Goal: Information Seeking & Learning: Check status

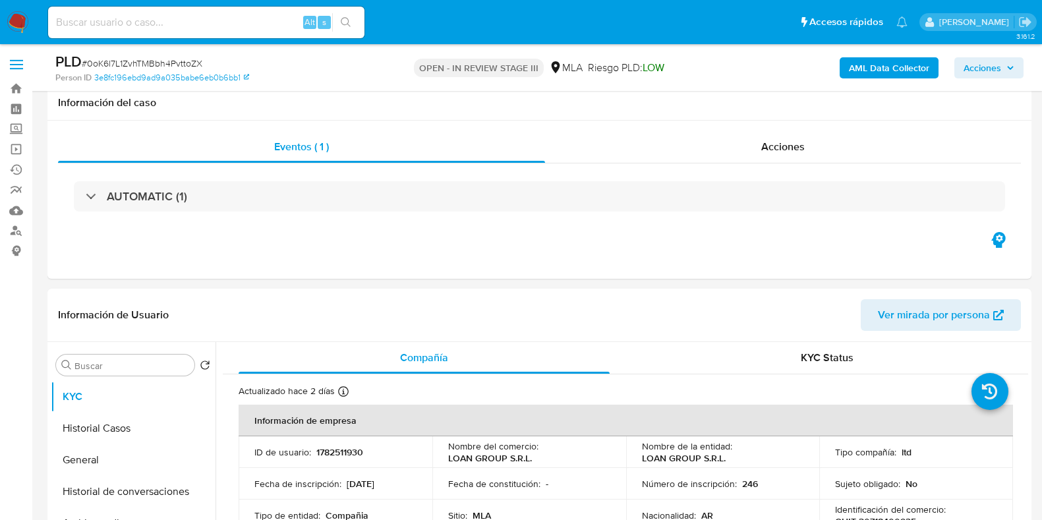
select select "10"
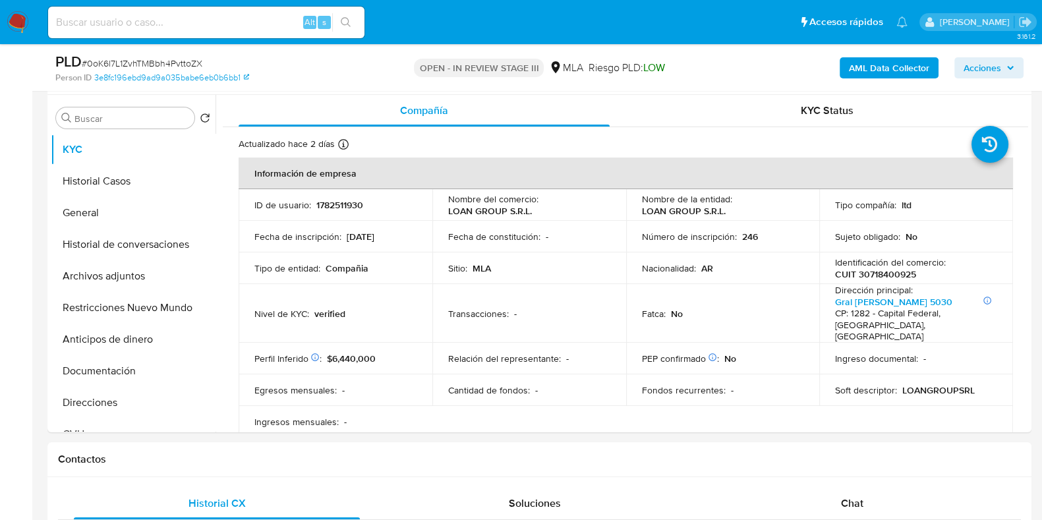
click at [143, 18] on input at bounding box center [206, 22] width 316 height 17
paste input "R5UpcXqGbjRaROhzUyYBuk5M"
type input "R5UpcXqGbjRaROhzUyYBuk5M"
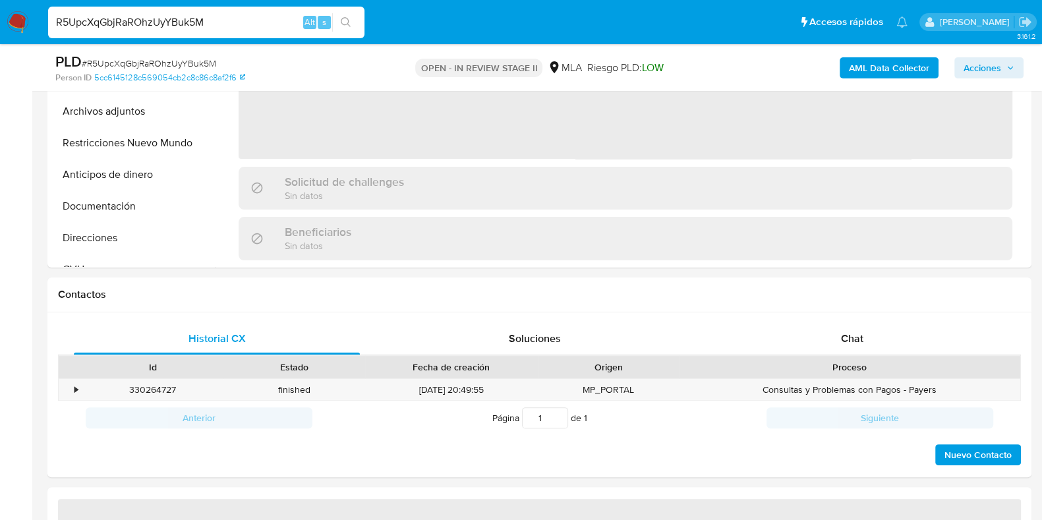
select select "10"
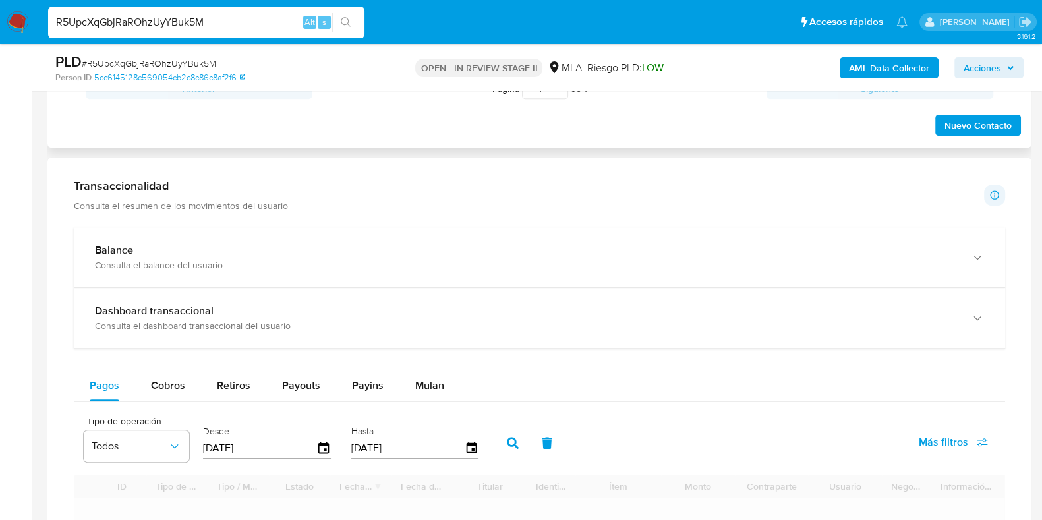
scroll to position [494, 0]
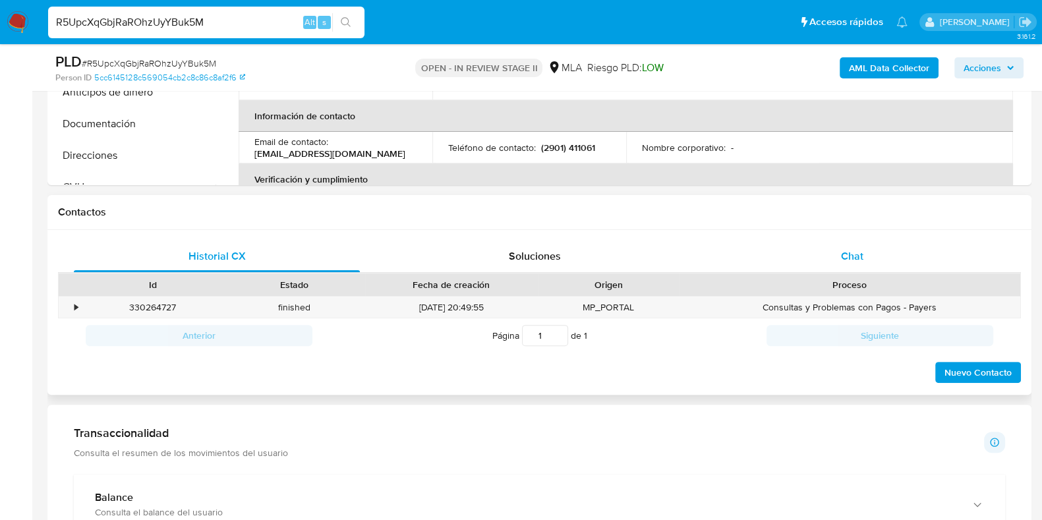
click at [849, 258] on span "Chat" at bounding box center [852, 255] width 22 height 15
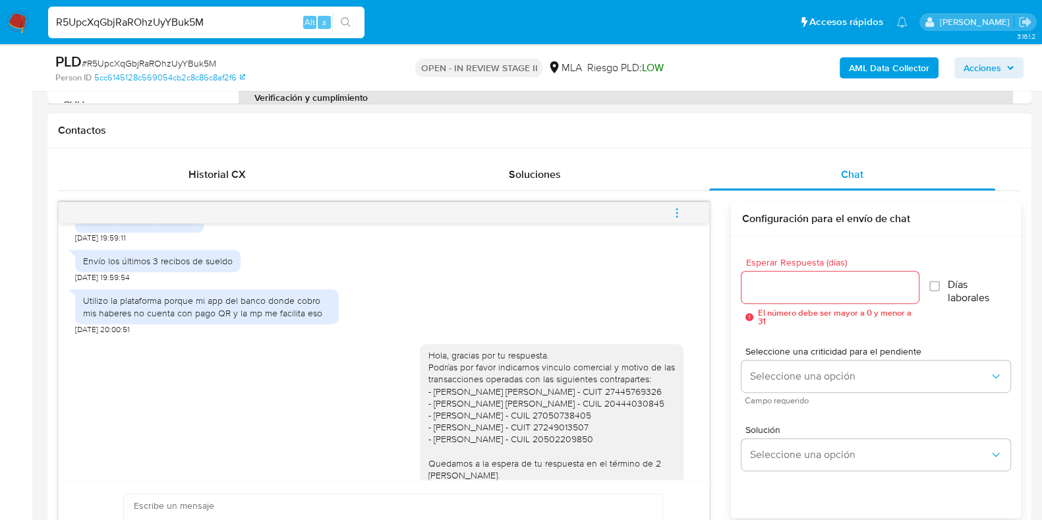
scroll to position [735, 0]
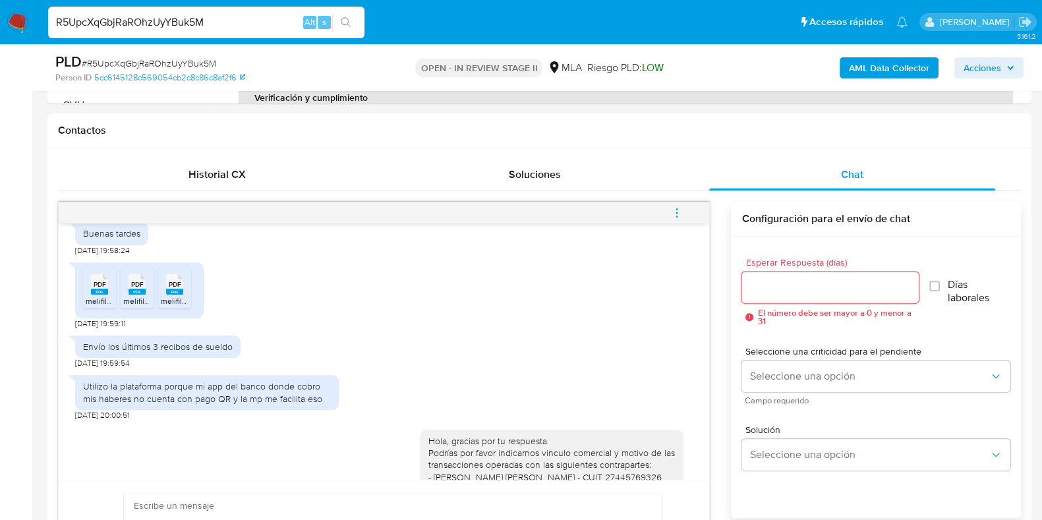
click at [217, 29] on input "R5UpcXqGbjRaROhzUyYBuk5M" at bounding box center [206, 22] width 316 height 17
paste input "OVt5iRRLXcIPYY0pY4U4Wmli"
type input "OVt5iRRLXcIPYY0pY4U4Wmli"
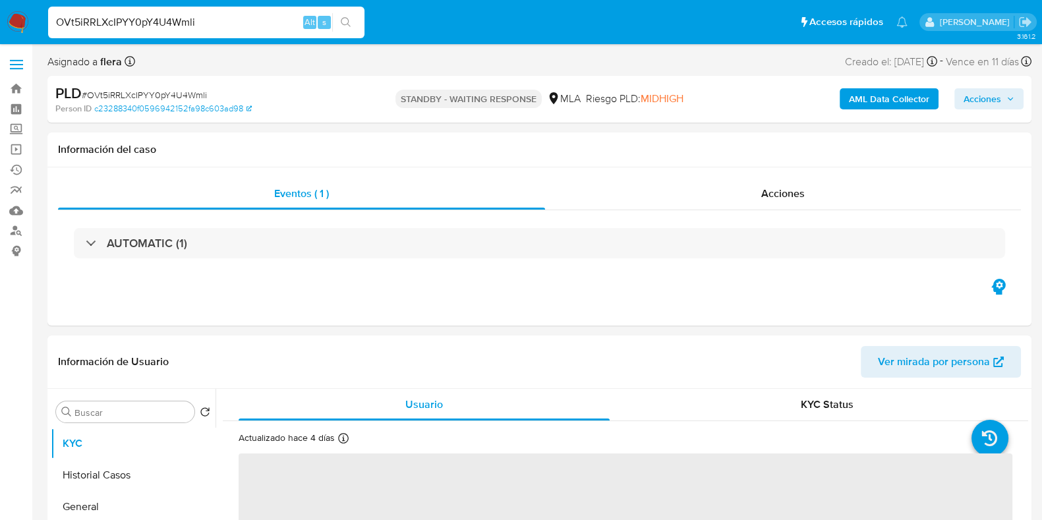
select select "10"
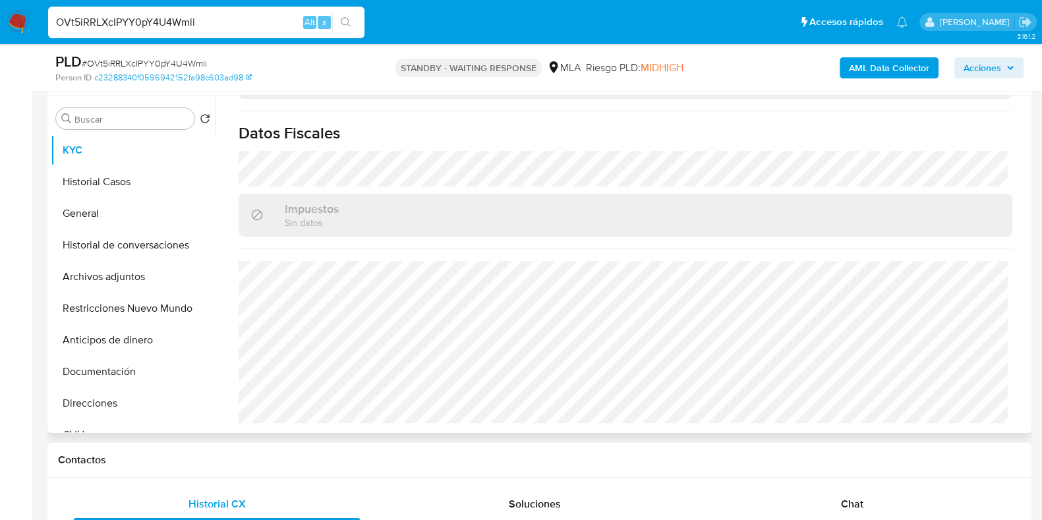
scroll to position [247, 0]
click at [824, 494] on div "Chat" at bounding box center [852, 504] width 286 height 32
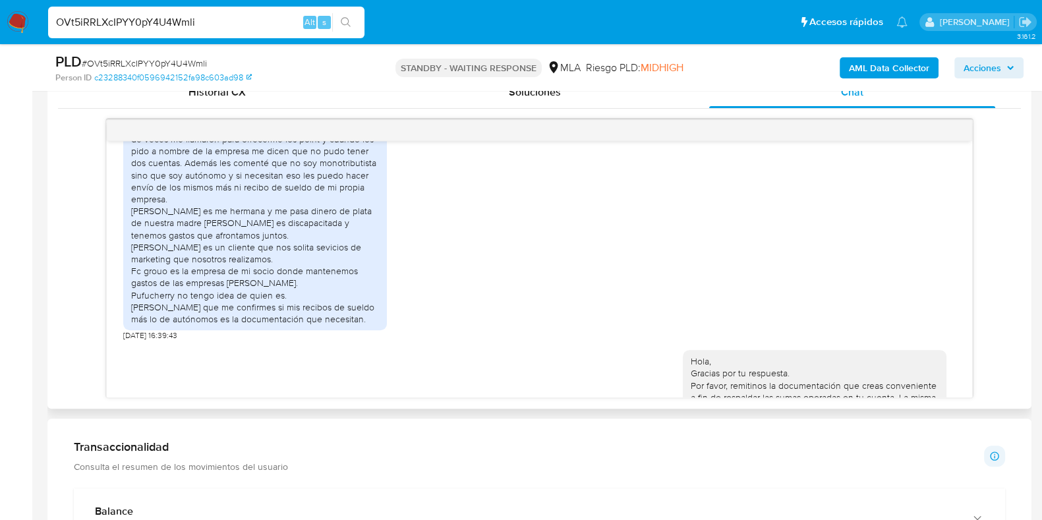
scroll to position [2211, 0]
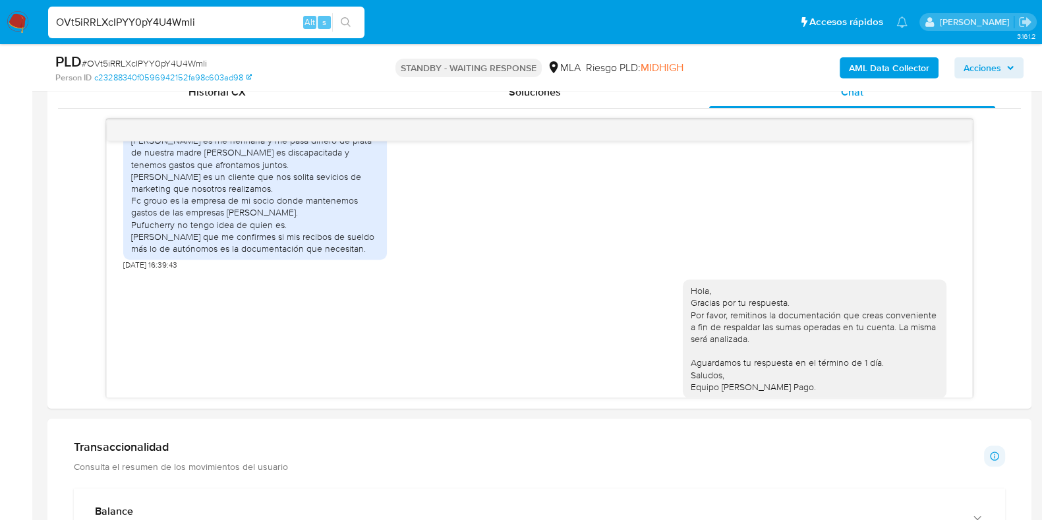
click at [202, 28] on input "OVt5iRRLXcIPYY0pY4U4Wmli" at bounding box center [206, 22] width 316 height 17
paste input "R5UpcXqGbjRaROhzUyYBuk5M"
type input "R5UpcXqGbjRaROhzUyYBuk5M"
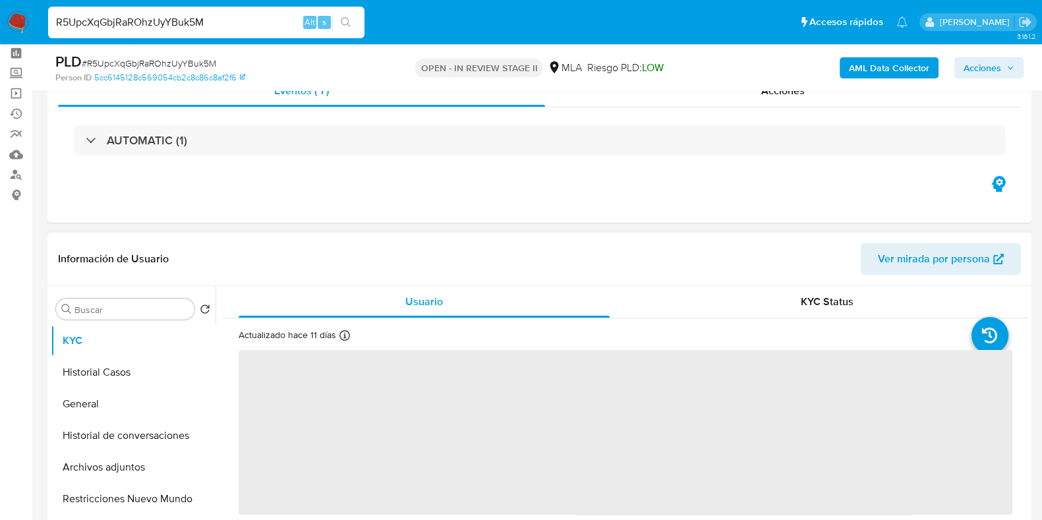
scroll to position [82, 0]
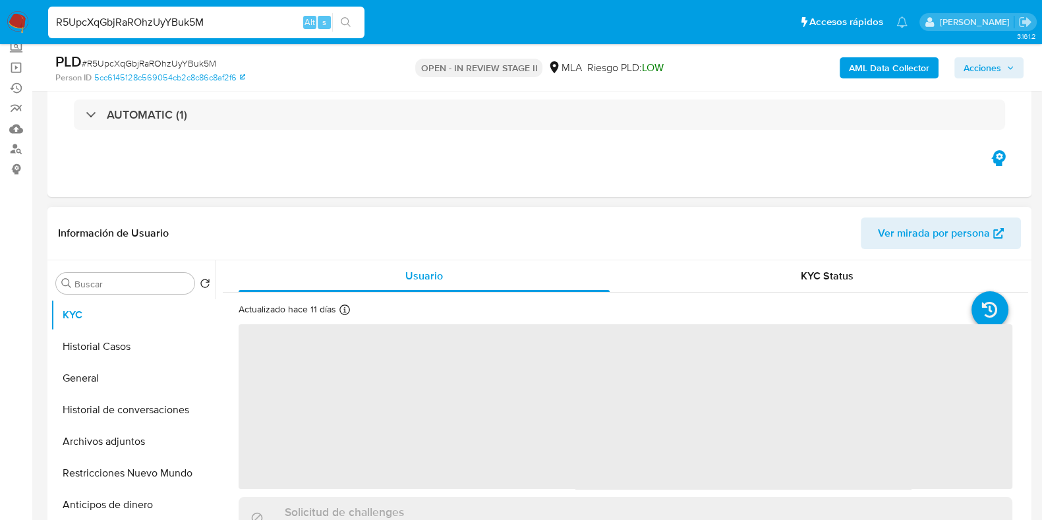
select select "10"
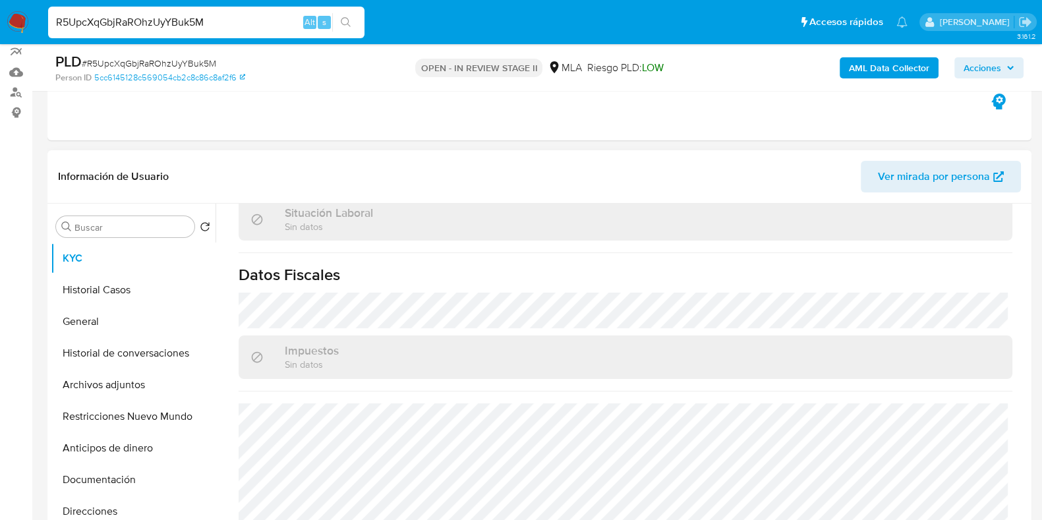
scroll to position [164, 0]
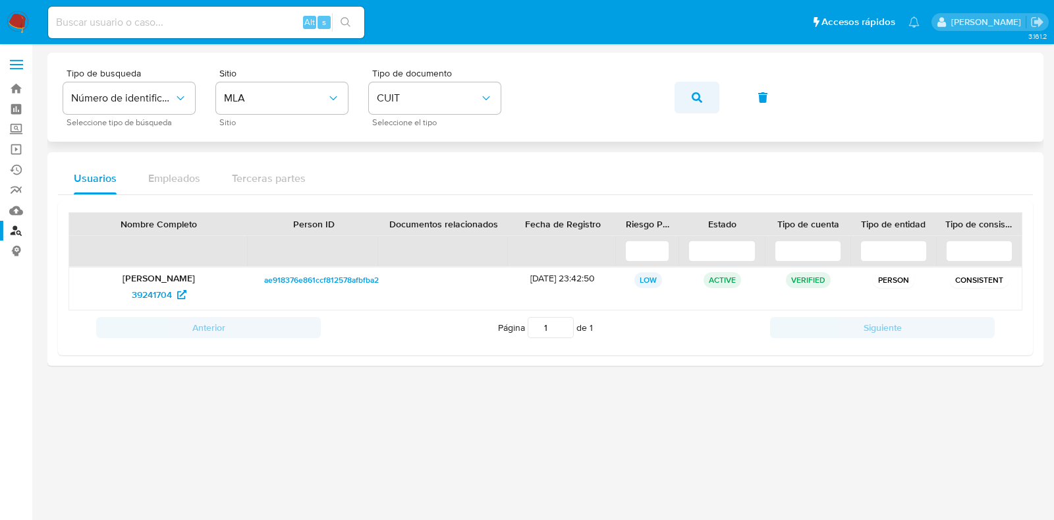
click at [692, 97] on icon "button" at bounding box center [697, 97] width 11 height 11
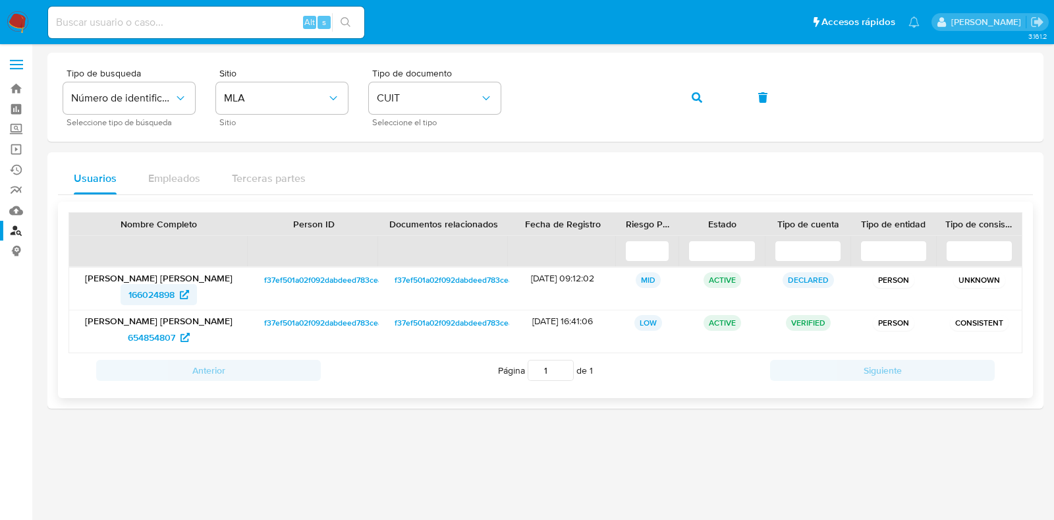
click at [150, 291] on span "166024898" at bounding box center [151, 294] width 46 height 21
click at [161, 331] on span "654854807" at bounding box center [151, 337] width 47 height 21
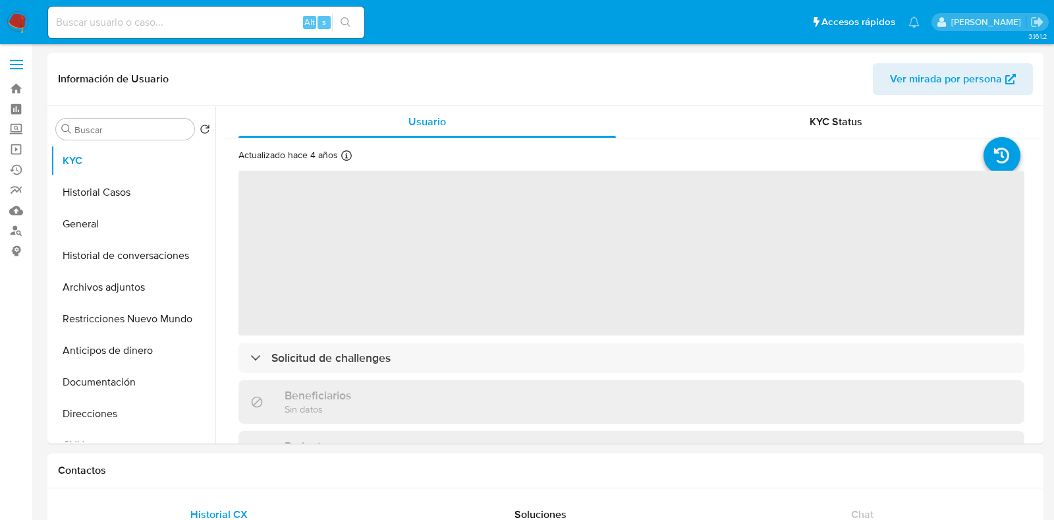
select select "10"
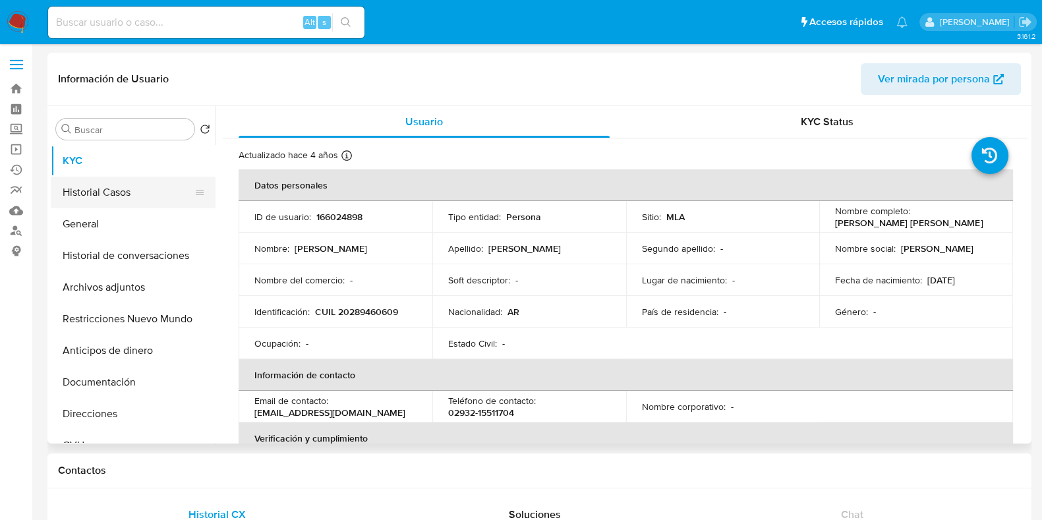
click at [123, 196] on button "Historial Casos" at bounding box center [128, 193] width 154 height 32
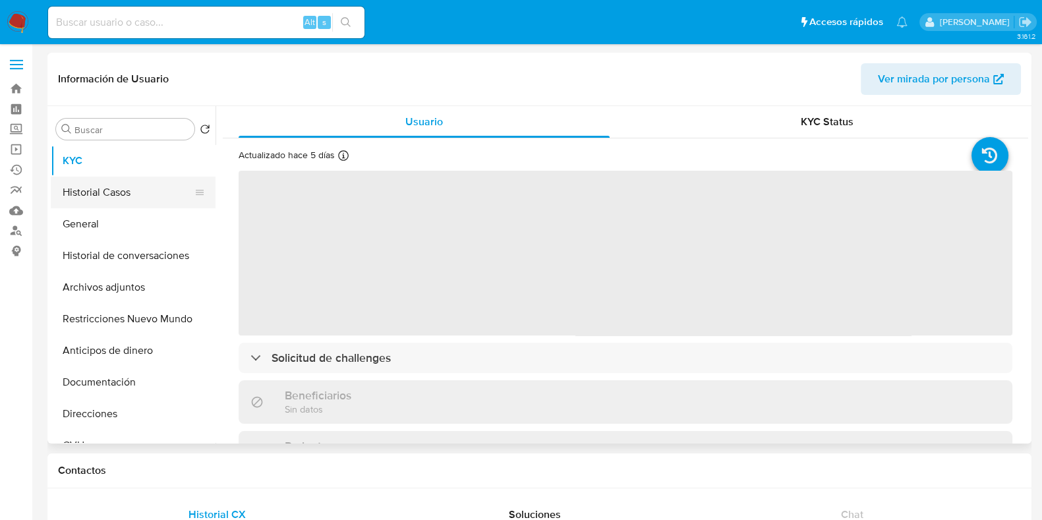
click at [94, 194] on button "Historial Casos" at bounding box center [128, 193] width 154 height 32
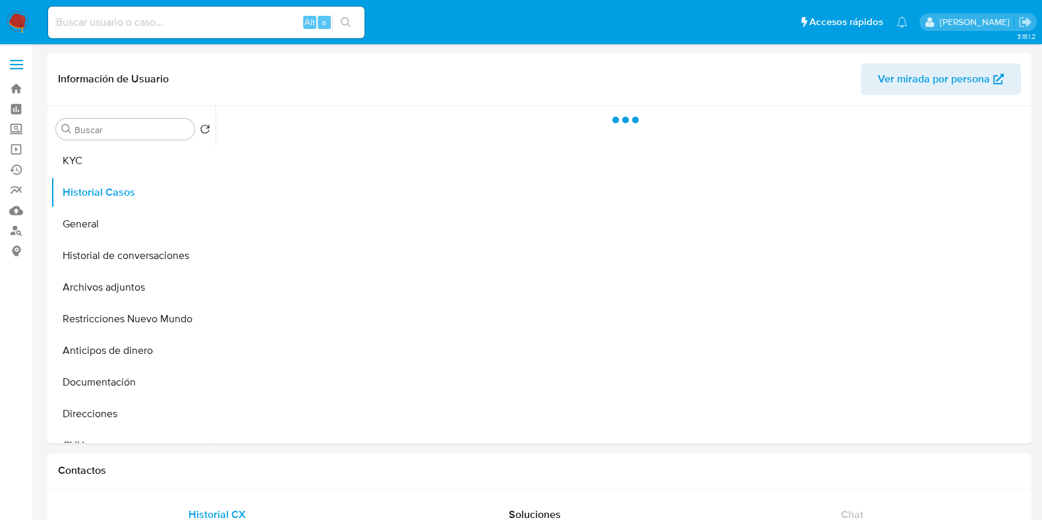
select select "10"
